Goal: Contribute content

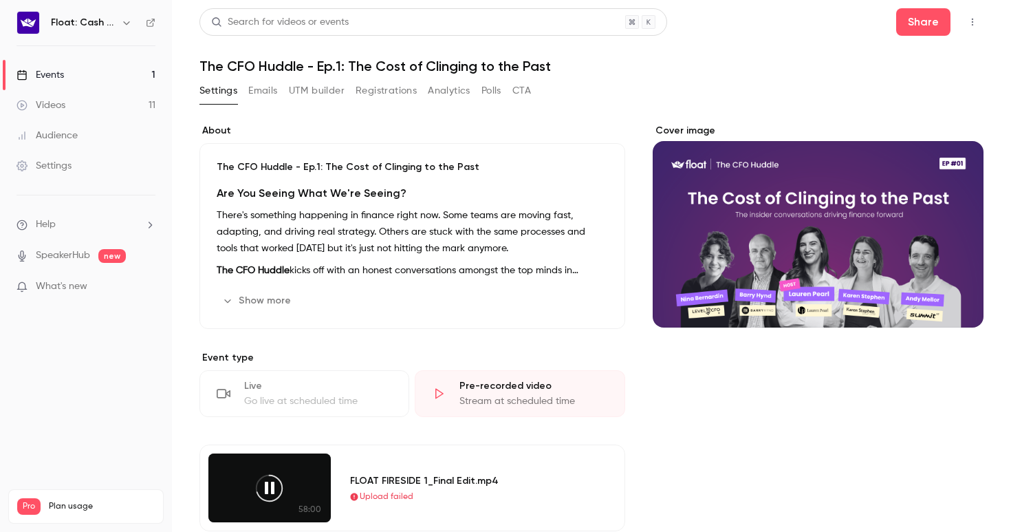
scroll to position [217, 0]
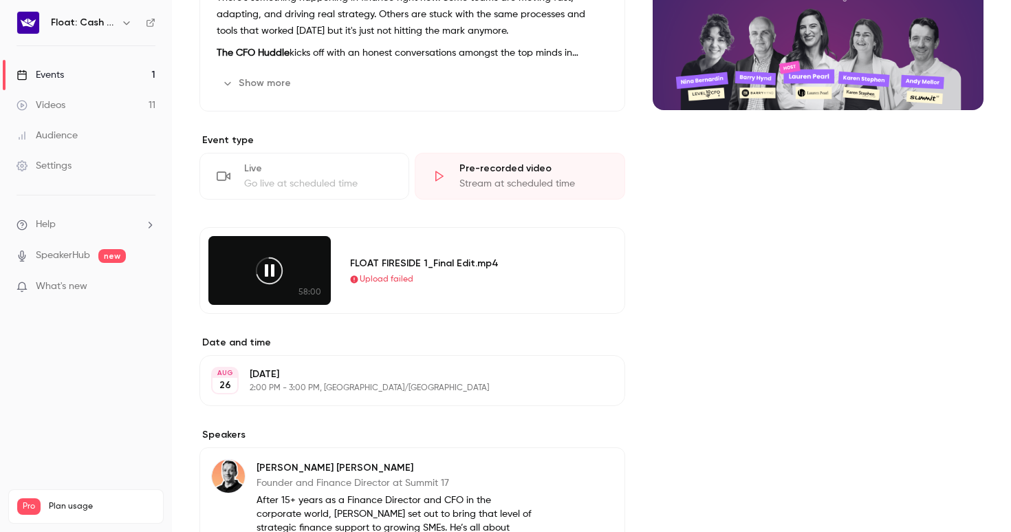
click at [402, 278] on span "Upload failed" at bounding box center [387, 279] width 54 height 12
click at [402, 261] on div "FLOAT FIRESIDE 1_Final Edit.mp4" at bounding box center [470, 263] width 241 height 14
click at [274, 265] on icon at bounding box center [269, 270] width 31 height 31
click at [270, 273] on icon at bounding box center [269, 270] width 31 height 31
click at [356, 270] on div "FLOAT FIRESIDE 1_Final Edit.mp4" at bounding box center [470, 263] width 241 height 14
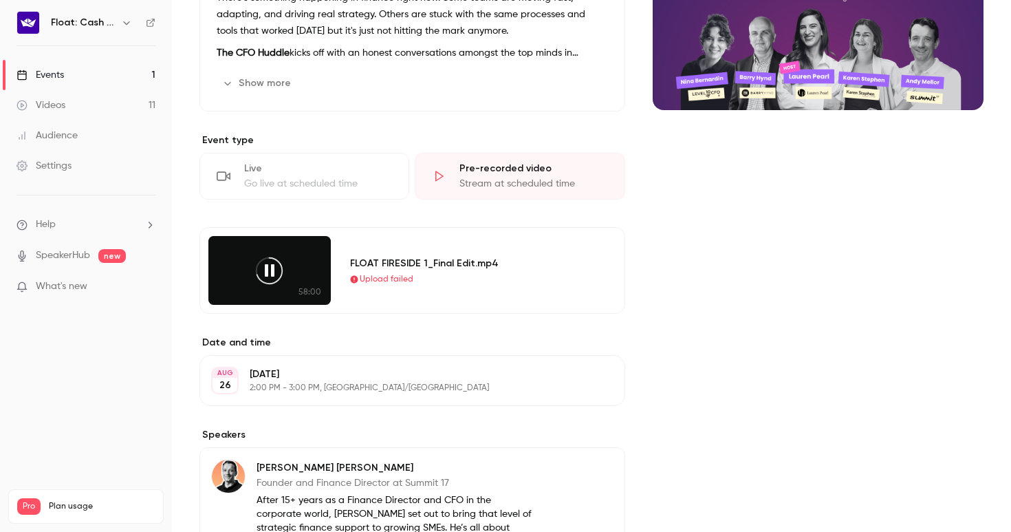
click at [289, 252] on div at bounding box center [269, 270] width 122 height 69
click at [276, 266] on icon at bounding box center [269, 270] width 31 height 31
click at [282, 279] on icon at bounding box center [269, 270] width 31 height 31
drag, startPoint x: 279, startPoint y: 272, endPoint x: 328, endPoint y: 277, distance: 49.7
click at [328, 277] on div at bounding box center [269, 270] width 122 height 69
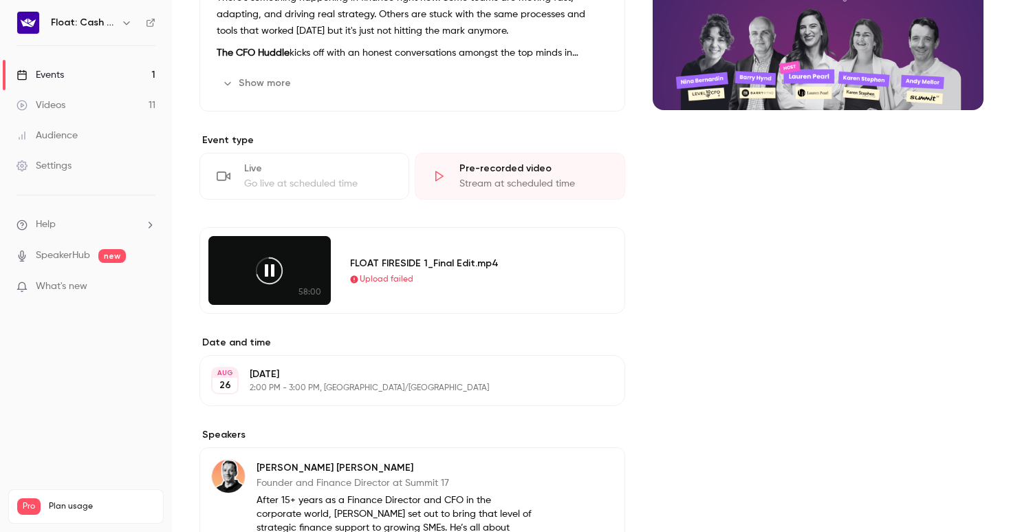
click at [385, 273] on span "Upload failed" at bounding box center [387, 279] width 54 height 12
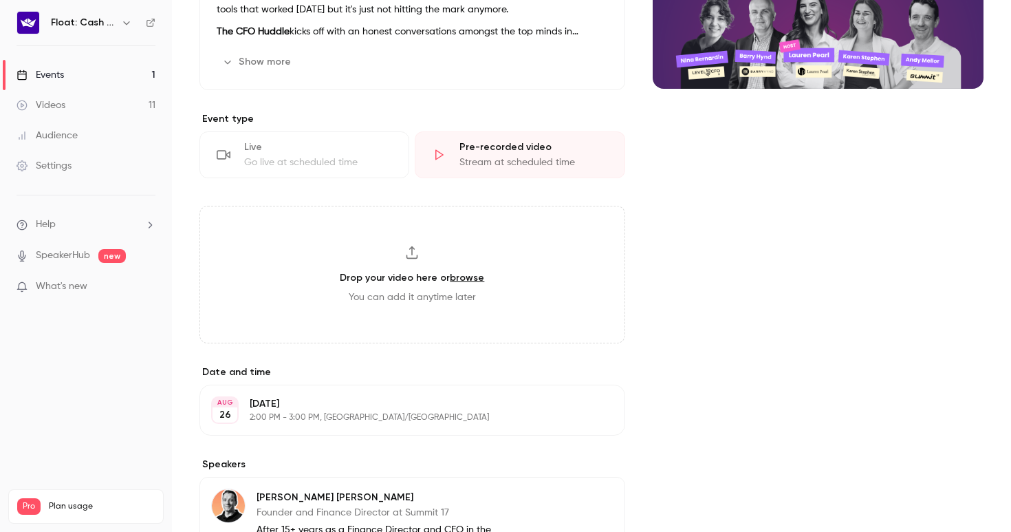
scroll to position [343, 0]
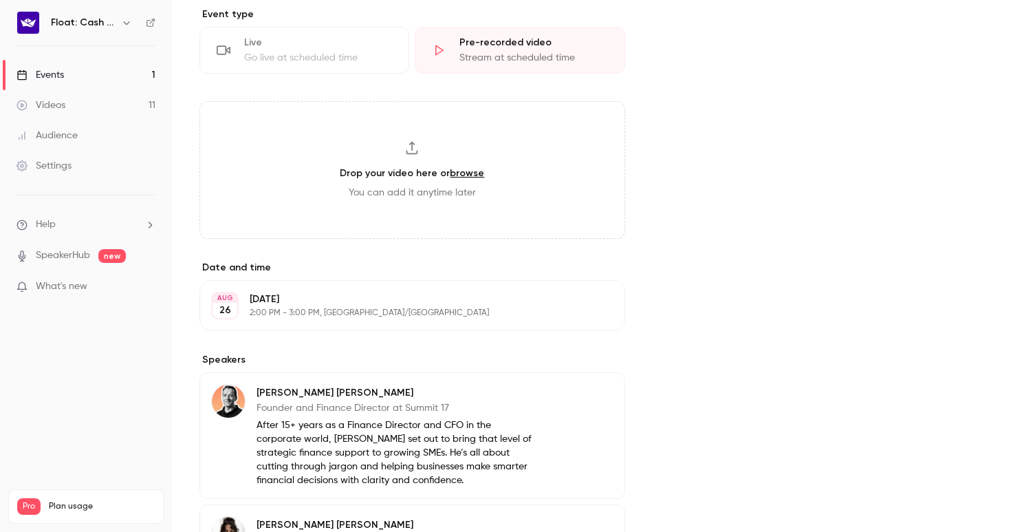
click at [450, 173] on link "browse" at bounding box center [467, 173] width 34 height 12
type input "**********"
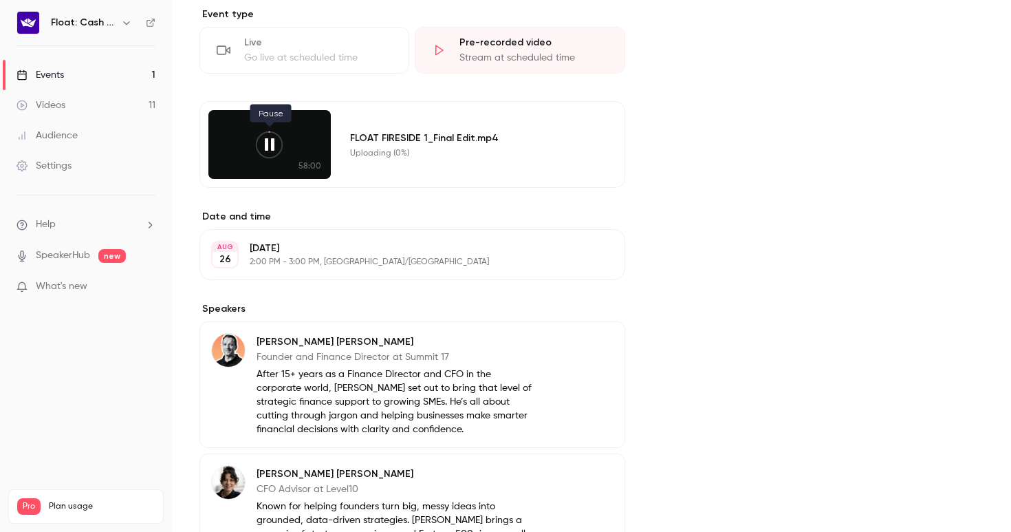
click at [274, 148] on icon at bounding box center [269, 144] width 31 height 31
click at [272, 142] on icon at bounding box center [269, 144] width 31 height 31
